Goal: Check status: Check status

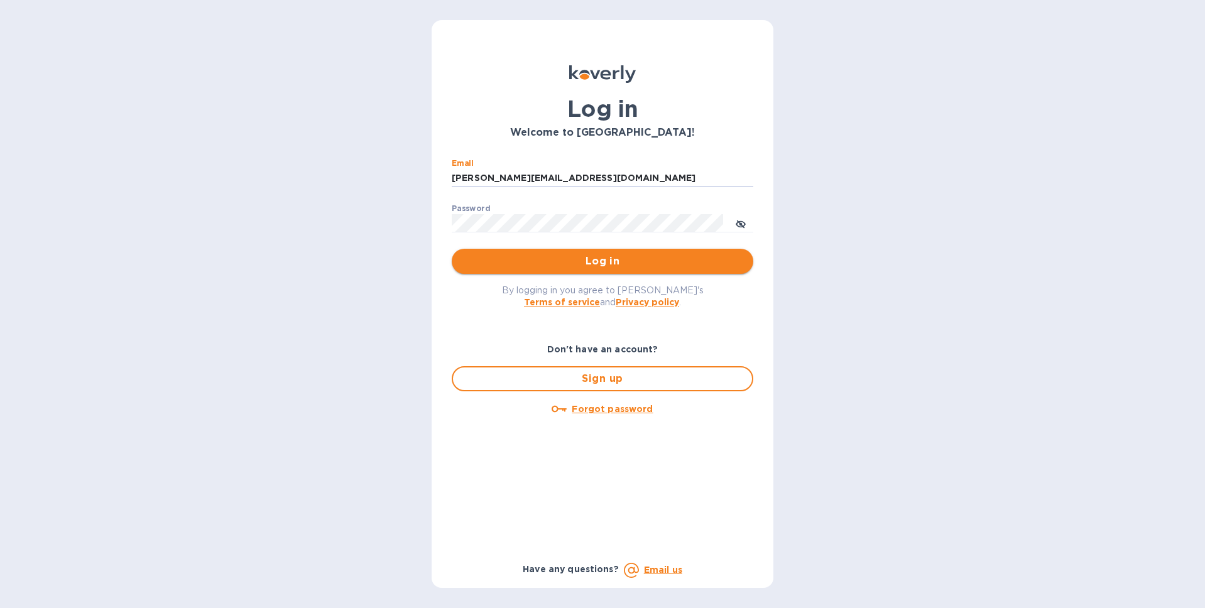
click at [630, 262] on span "Log in" at bounding box center [602, 261] width 281 height 15
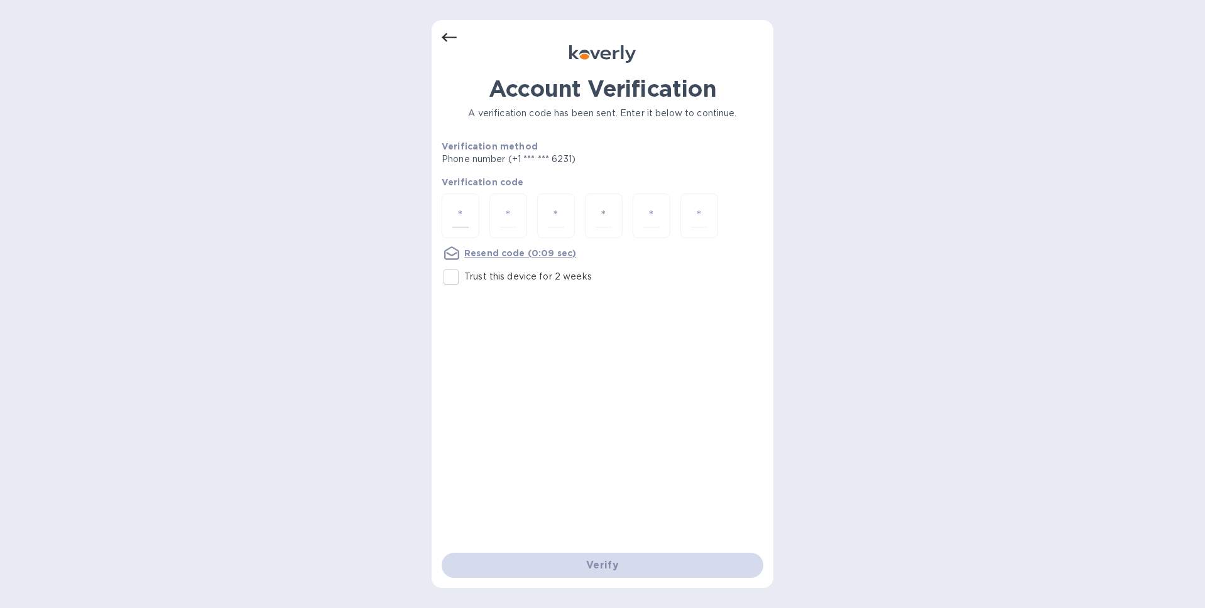
click at [467, 222] on input "number" at bounding box center [460, 215] width 16 height 23
click at [456, 210] on input "number" at bounding box center [460, 215] width 16 height 23
click at [455, 283] on input "Trust this device for 2 weeks" at bounding box center [451, 277] width 26 height 26
checkbox input "true"
click at [466, 219] on input "number" at bounding box center [460, 215] width 16 height 23
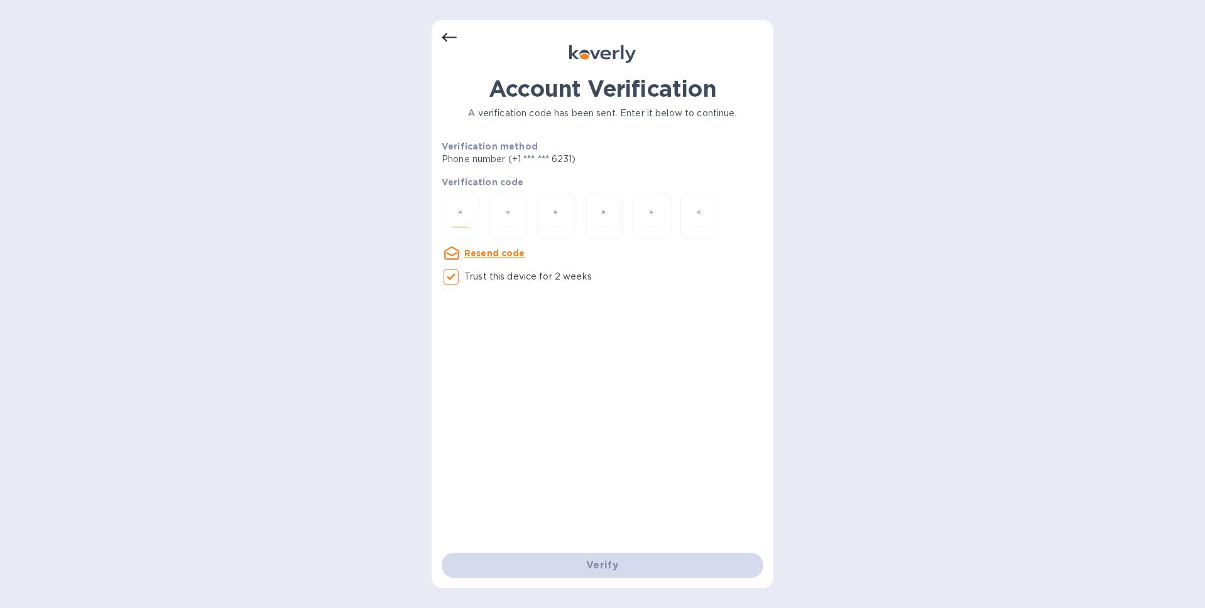
type input "2"
type input "0"
type input "5"
type input "2"
type input "3"
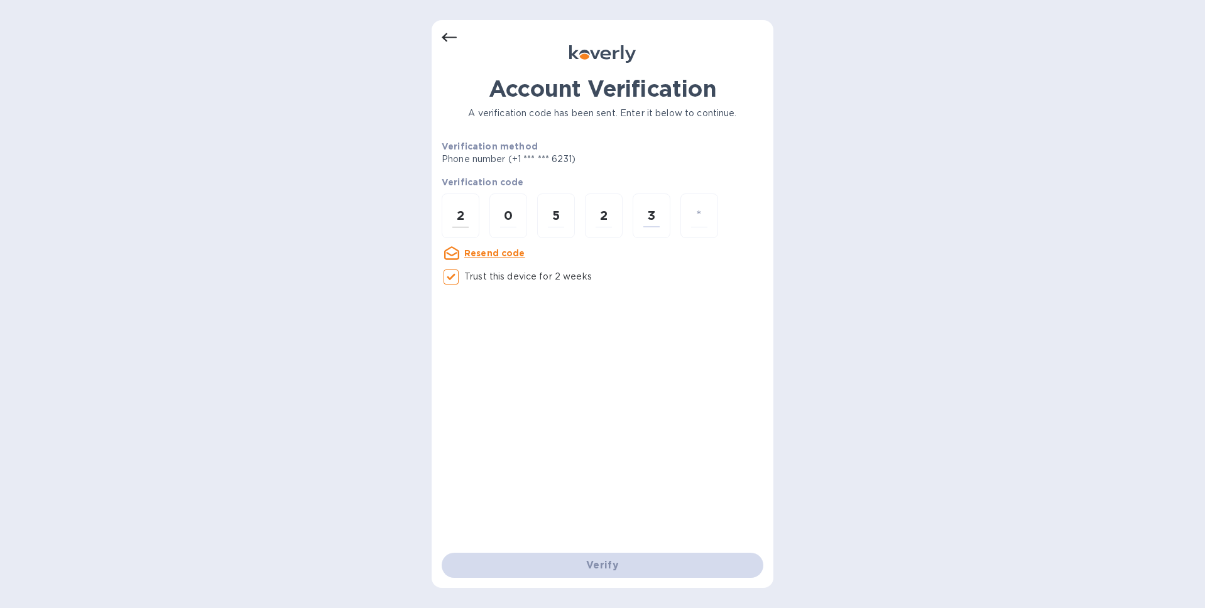
type input "8"
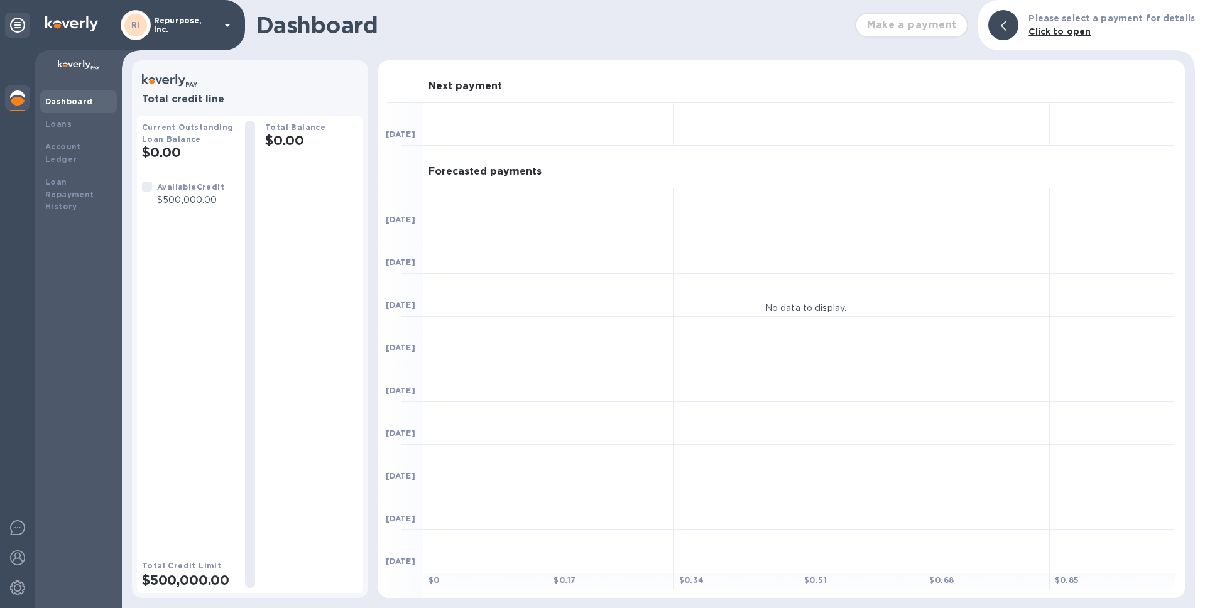
click at [179, 197] on p "$500,000.00" at bounding box center [190, 200] width 67 height 13
copy p "500,000.00"
